Goal: Task Accomplishment & Management: Complete application form

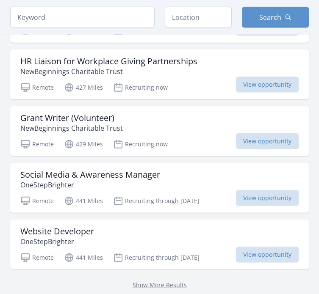
scroll to position [1058, 0]
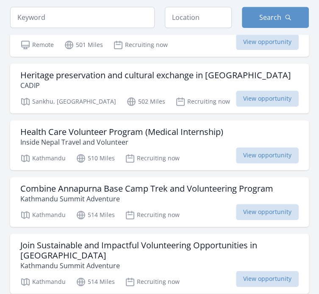
scroll to position [2075, 0]
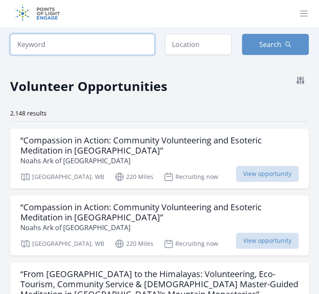
click at [130, 43] on input "search" at bounding box center [82, 44] width 144 height 21
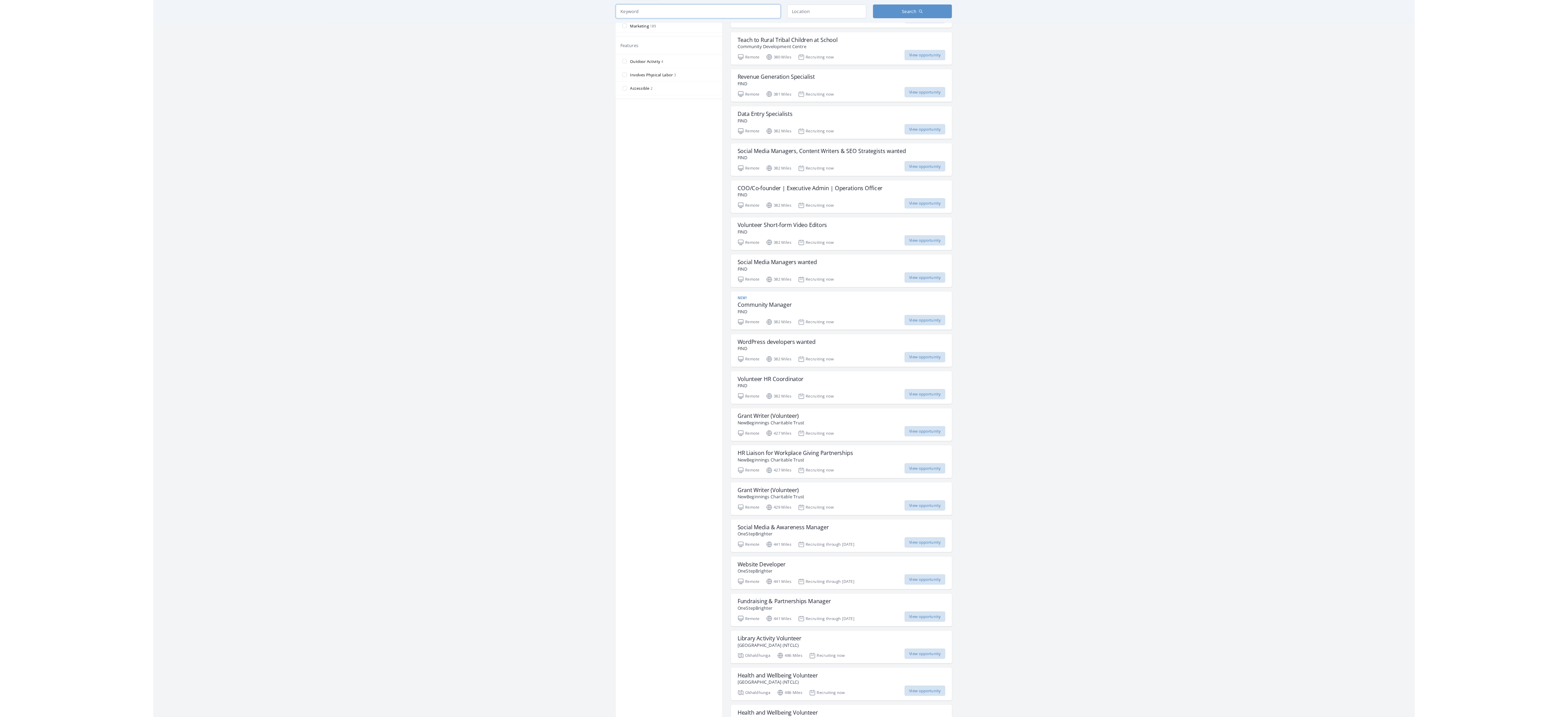
scroll to position [342, 0]
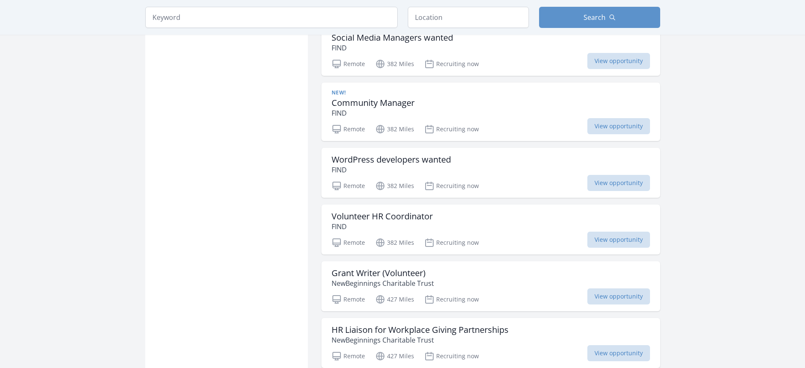
scroll to position [784, 0]
click at [318, 268] on div "Grant Writer (Volunteer) NewBeginnings Charitable Trust" at bounding box center [491, 278] width 318 height 20
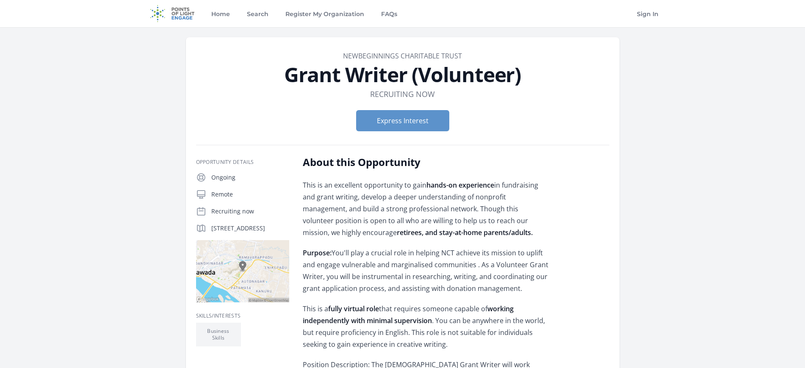
click at [524, 112] on form "Express Interest" at bounding box center [402, 120] width 413 height 21
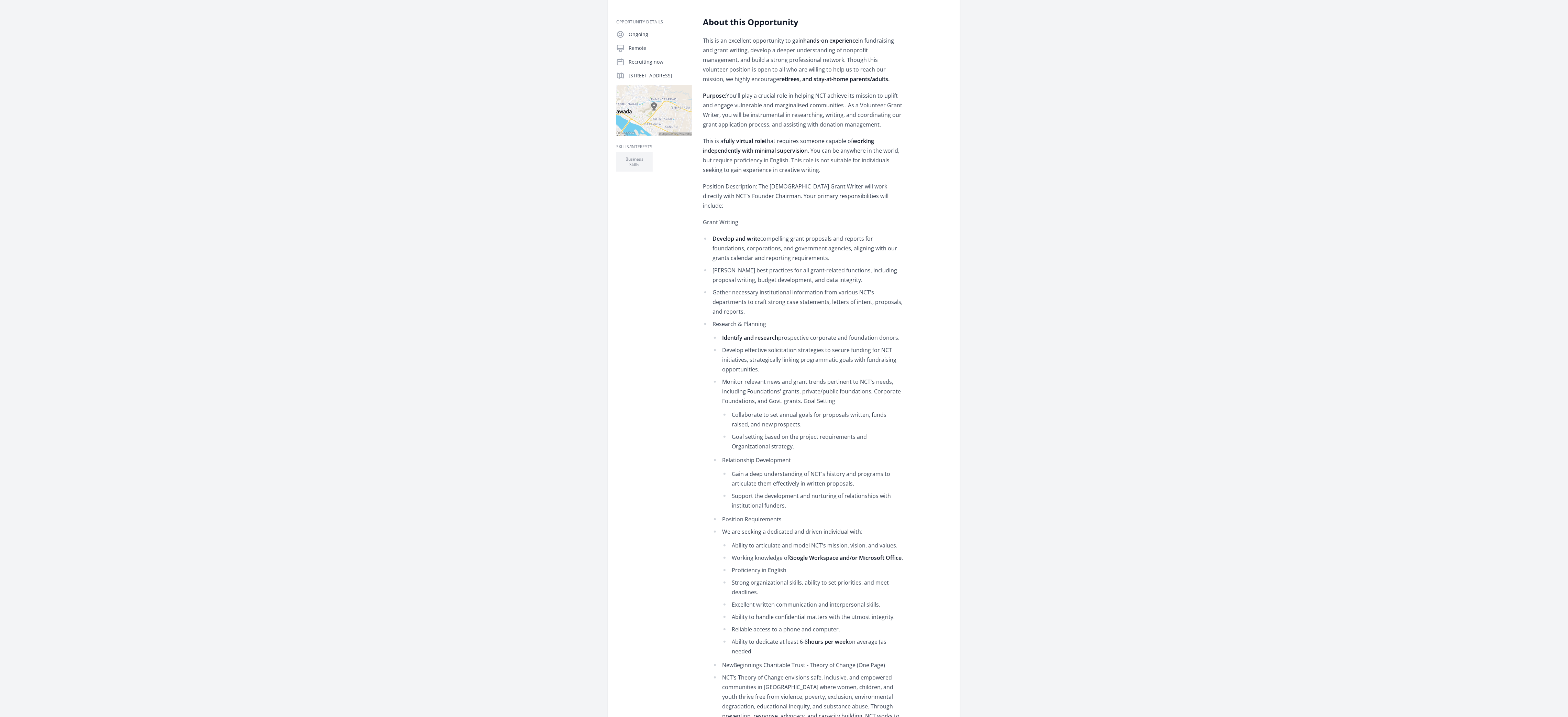
drag, startPoint x: 530, startPoint y: 20, endPoint x: 1166, endPoint y: 438, distance: 761.1
click at [653, 299] on main "Organization NewBeginnings Charitable Trust Grant Writer (Volunteer) Duration R…" at bounding box center [784, 609] width 1568 height 1394
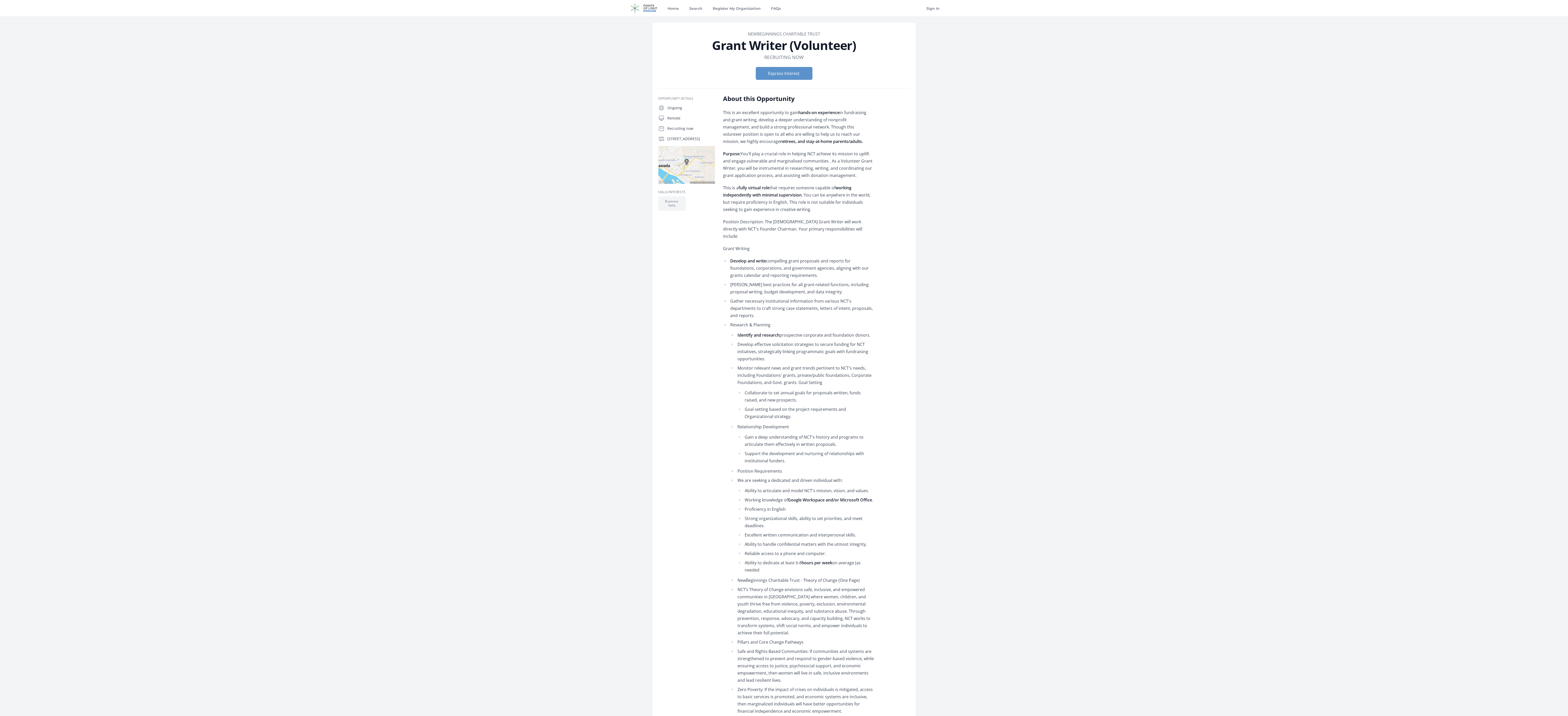
drag, startPoint x: 1110, startPoint y: 0, endPoint x: 1157, endPoint y: 358, distance: 361.1
click at [490, 224] on main "Organization NewBeginnings Charitable Trust Grant Writer (Volunteer) Duration R…" at bounding box center [784, 538] width 1568 height 1044
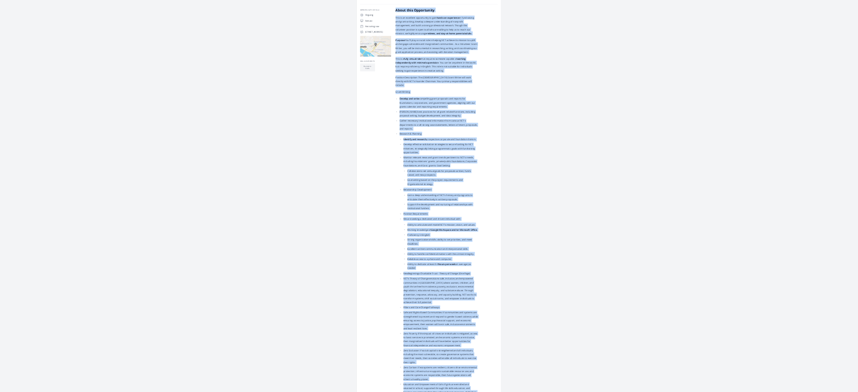
scroll to position [695, 0]
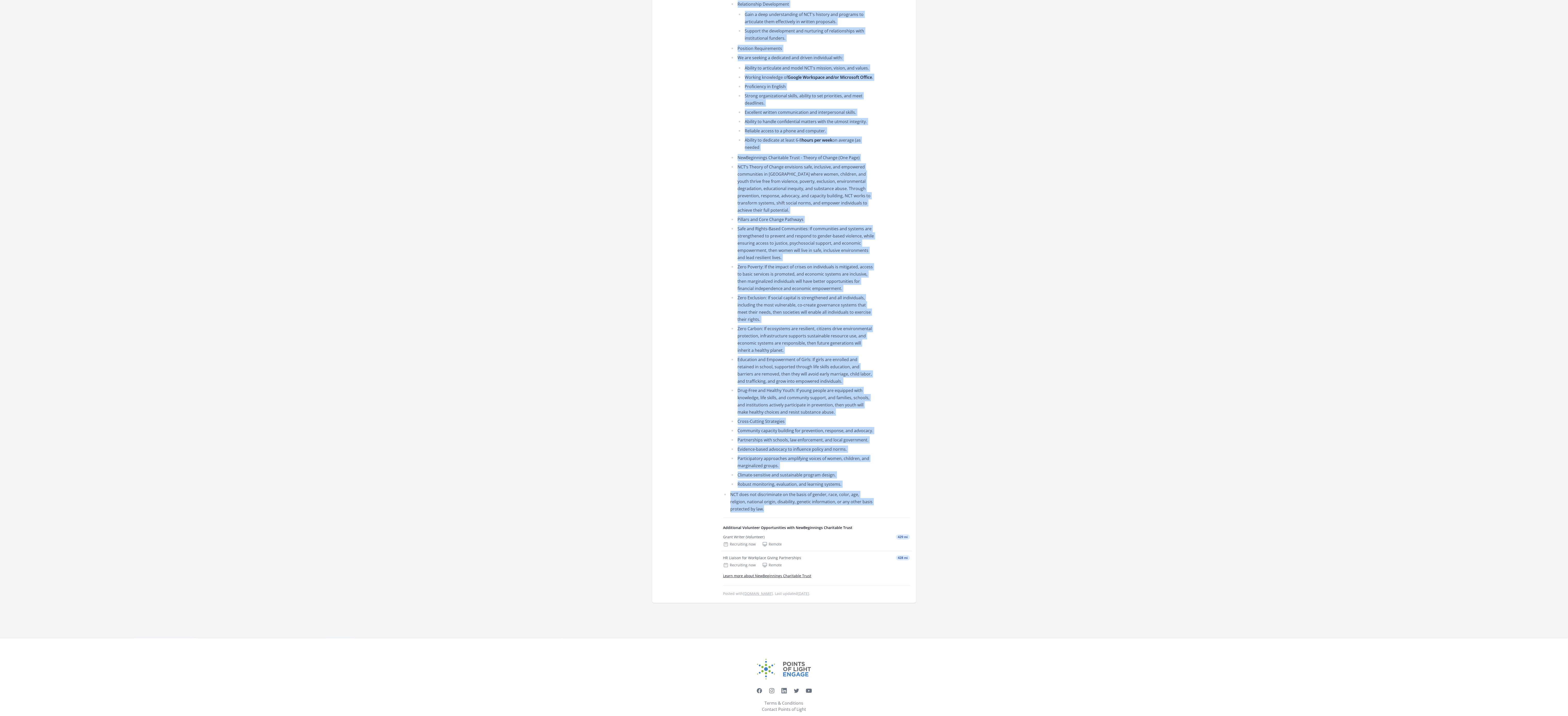
drag, startPoint x: 723, startPoint y: 15, endPoint x: 879, endPoint y: 495, distance: 504.7
click at [490, 224] on div "About this Opportunity This is an excellent opportunity to gain hands-on experi…" at bounding box center [816, 134] width 187 height 925
copy div "About this Opportunity This is an excellent opportunity to gain hands-on experi…"
click at [490, 184] on main "Organization NewBeginnings Charitable Trust Grant Writer (Volunteer) Duration R…" at bounding box center [784, 116] width 1568 height 1044
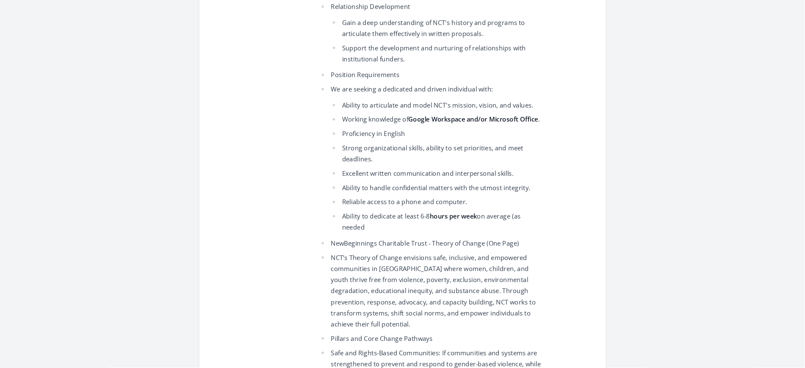
scroll to position [695, 0]
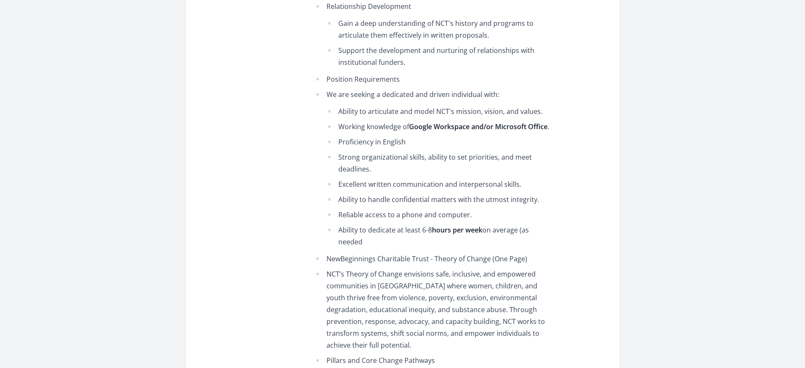
drag, startPoint x: 2521, startPoint y: 2, endPoint x: 627, endPoint y: 169, distance: 1901.1
click at [627, 169] on div "Organization NewBeginnings Charitable Trust Grant Writer (Volunteer) Duration R…" at bounding box center [402, 166] width 515 height 1669
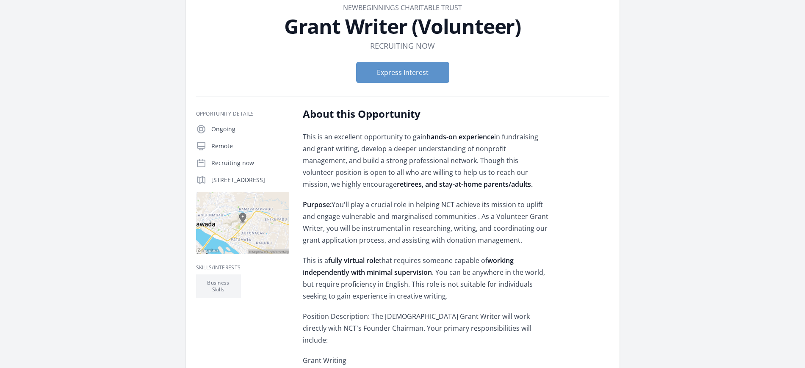
scroll to position [0, 0]
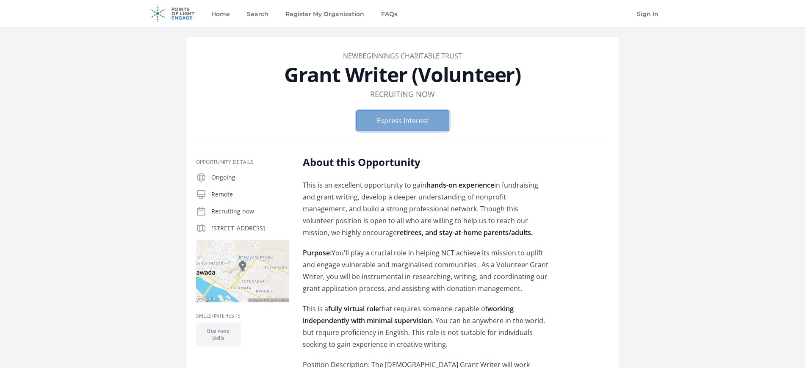
click at [411, 119] on button "Express Interest" at bounding box center [402, 120] width 93 height 21
